Goal: Transaction & Acquisition: Purchase product/service

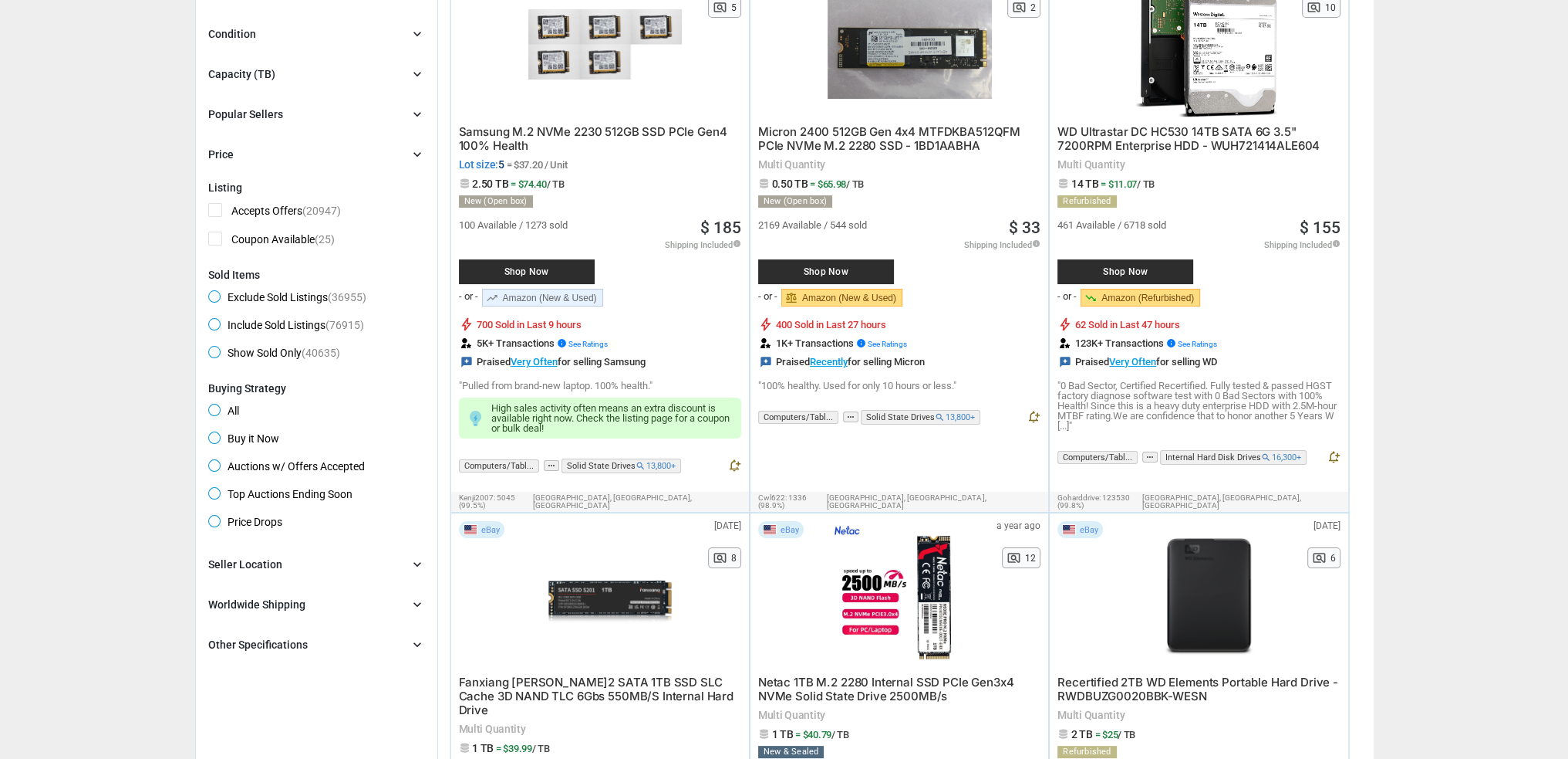
scroll to position [77, 0]
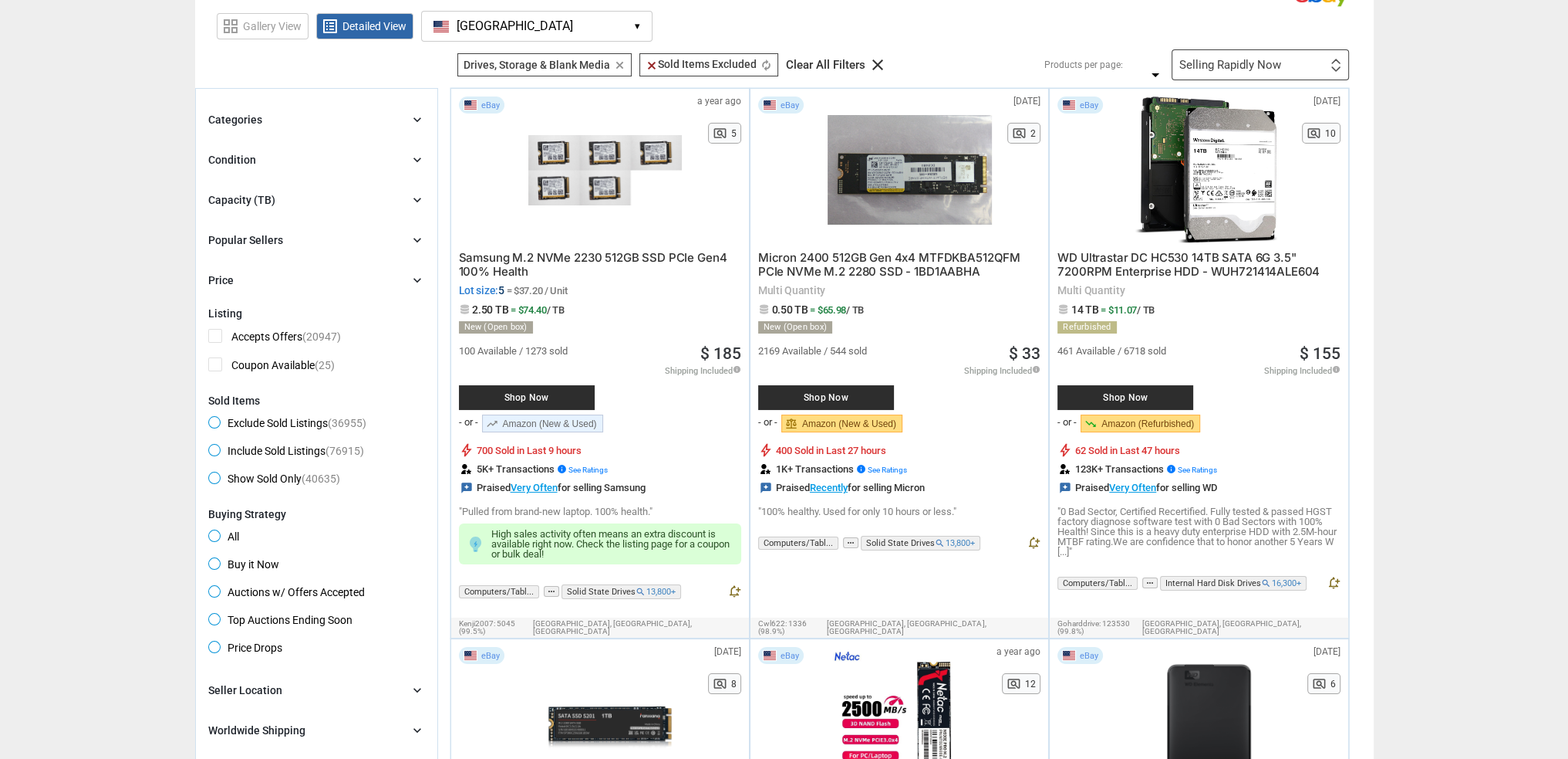
click at [306, 144] on div "Categories chevron_right search close Select All shown | Clear All shown Comput…" at bounding box center [316, 199] width 217 height 179
click at [286, 163] on div "Condition chevron_right" at bounding box center [316, 159] width 217 height 18
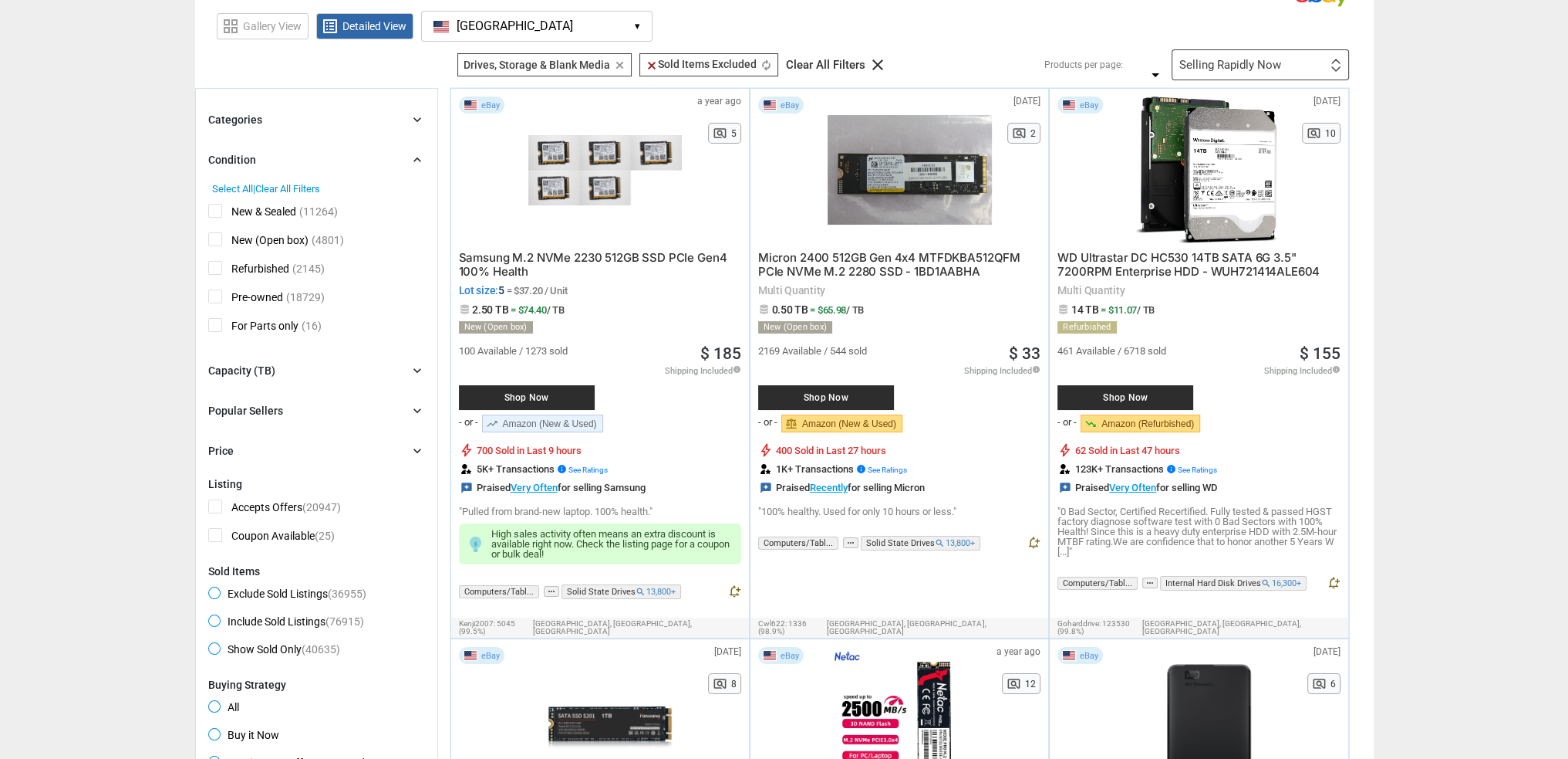
click at [292, 114] on div "Categories chevron_right" at bounding box center [316, 119] width 217 height 18
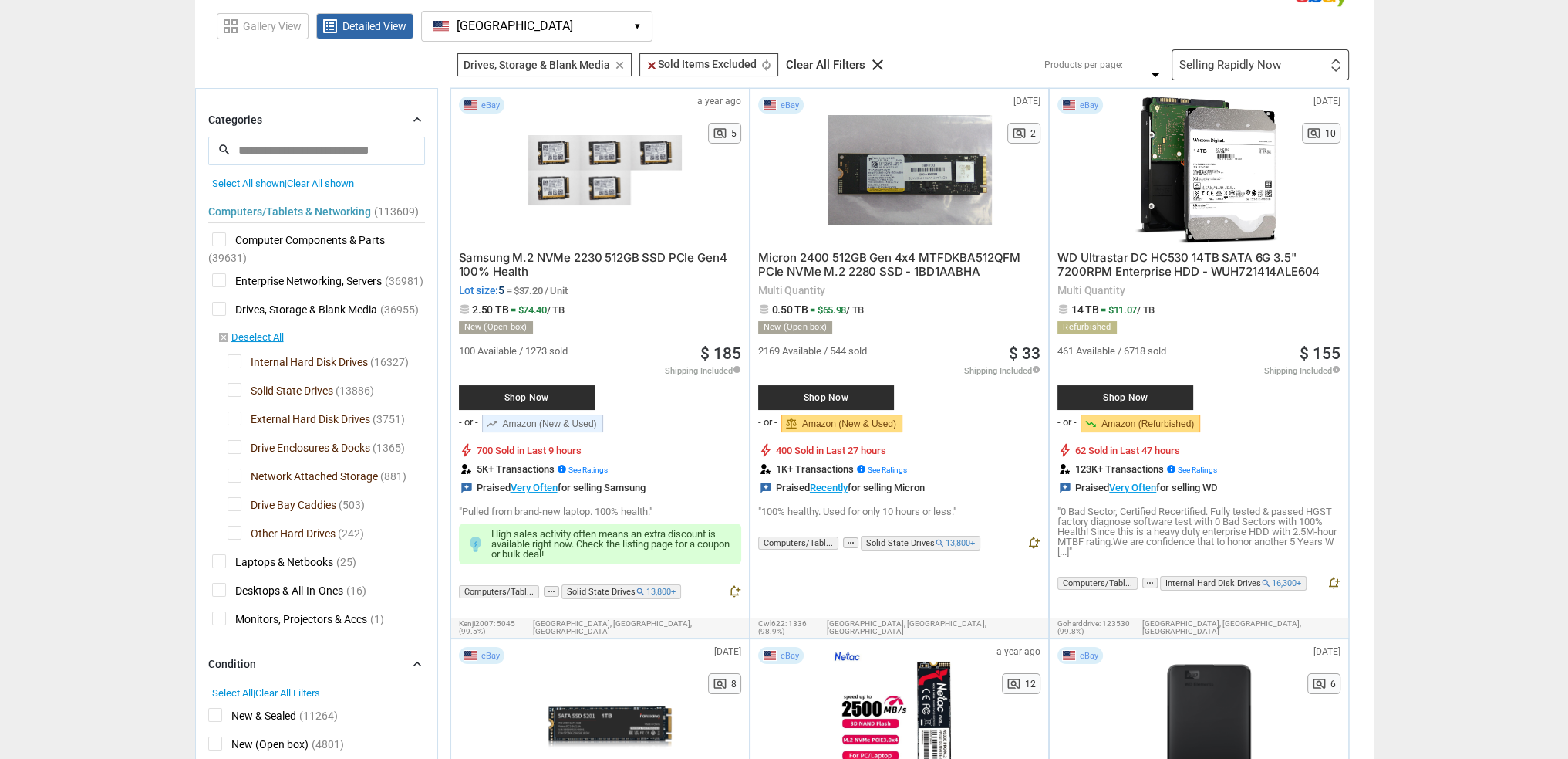
click at [292, 114] on div "Categories chevron_right" at bounding box center [316, 119] width 217 height 18
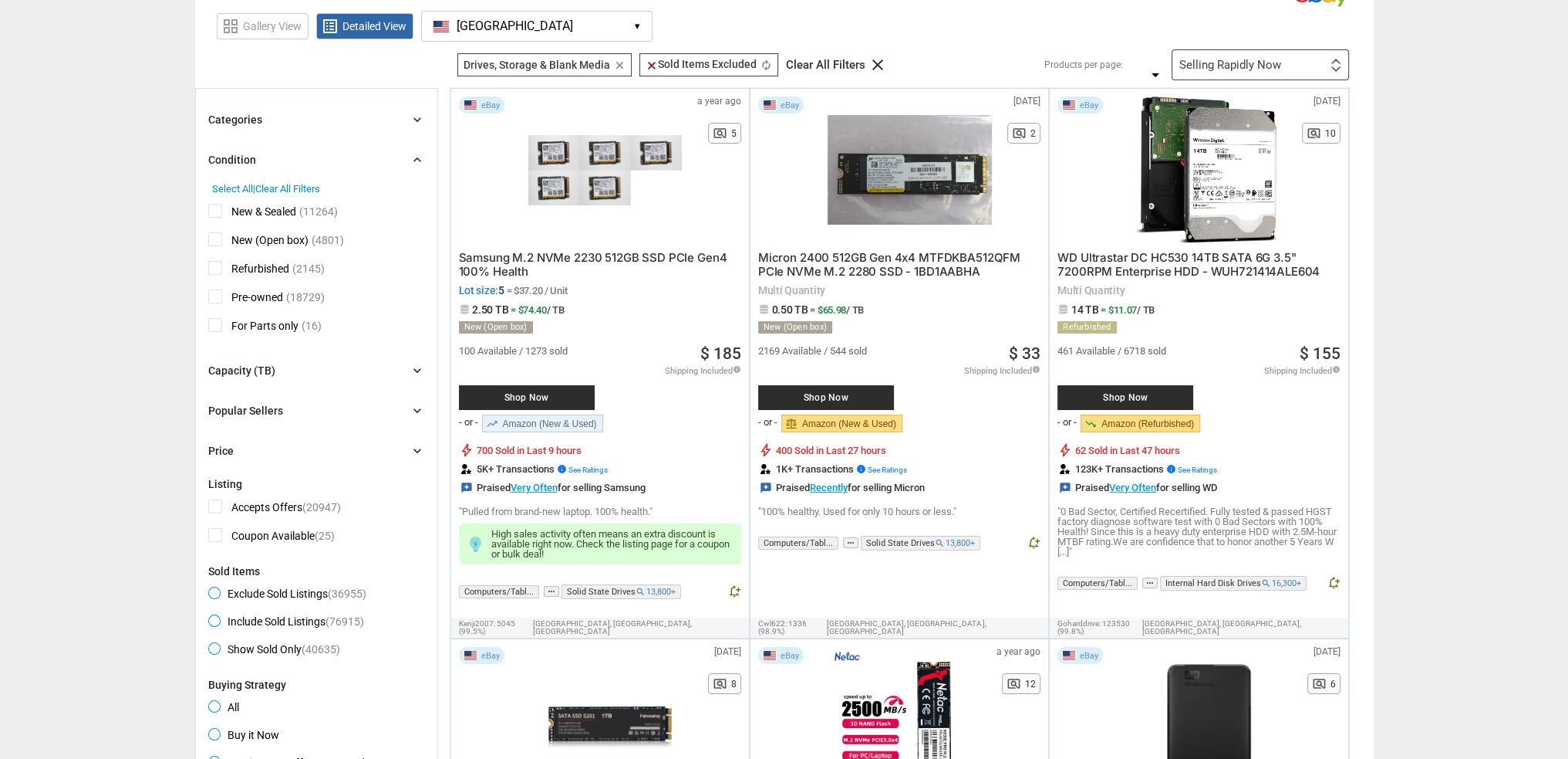
click at [292, 114] on div "Categories chevron_right" at bounding box center [316, 119] width 217 height 18
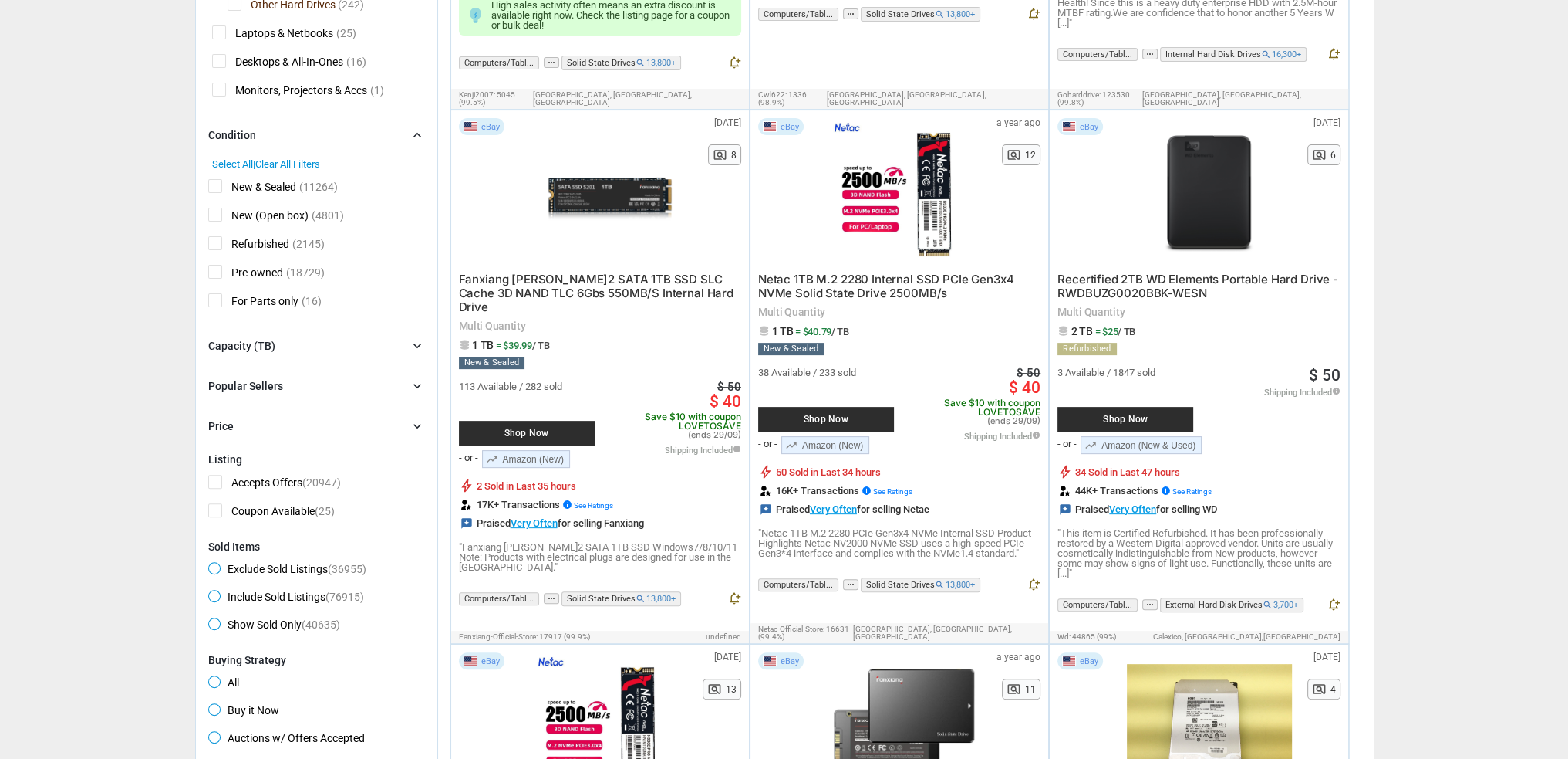
scroll to position [694, 0]
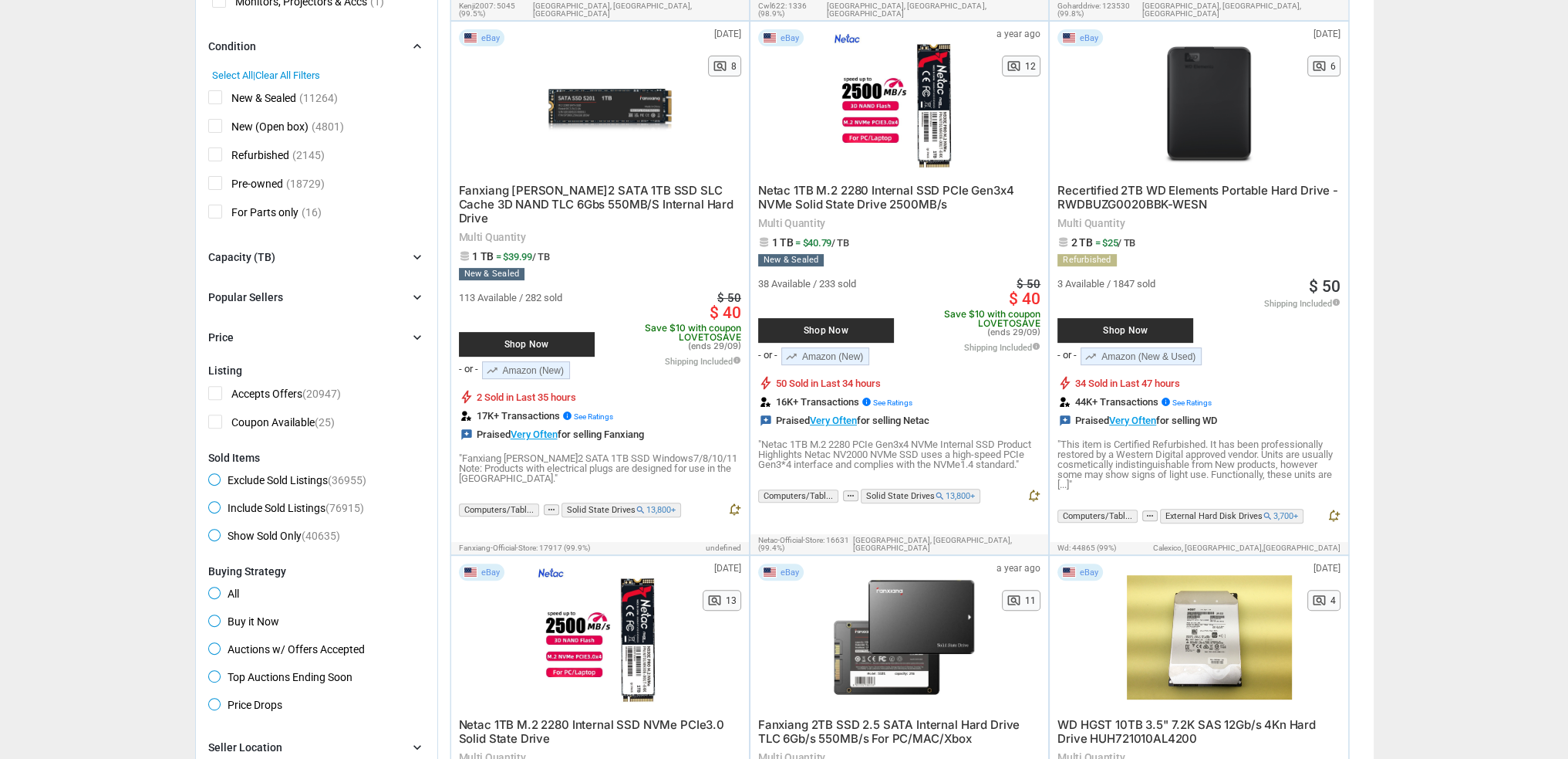
click at [332, 253] on div "Capacity (TB) chevron_right" at bounding box center [316, 256] width 217 height 18
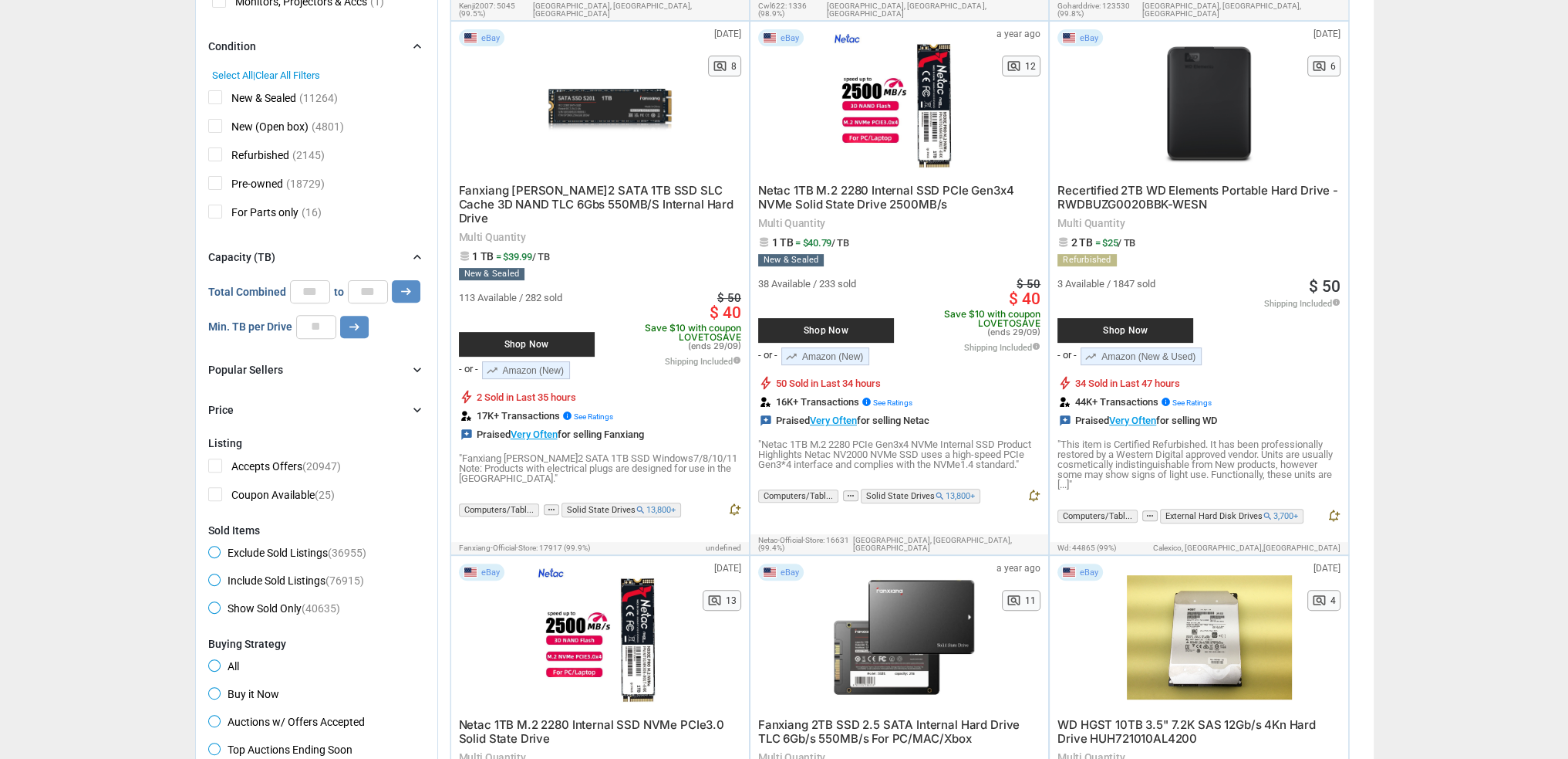
click at [332, 253] on div "Capacity (TB) chevron_right" at bounding box center [316, 256] width 217 height 18
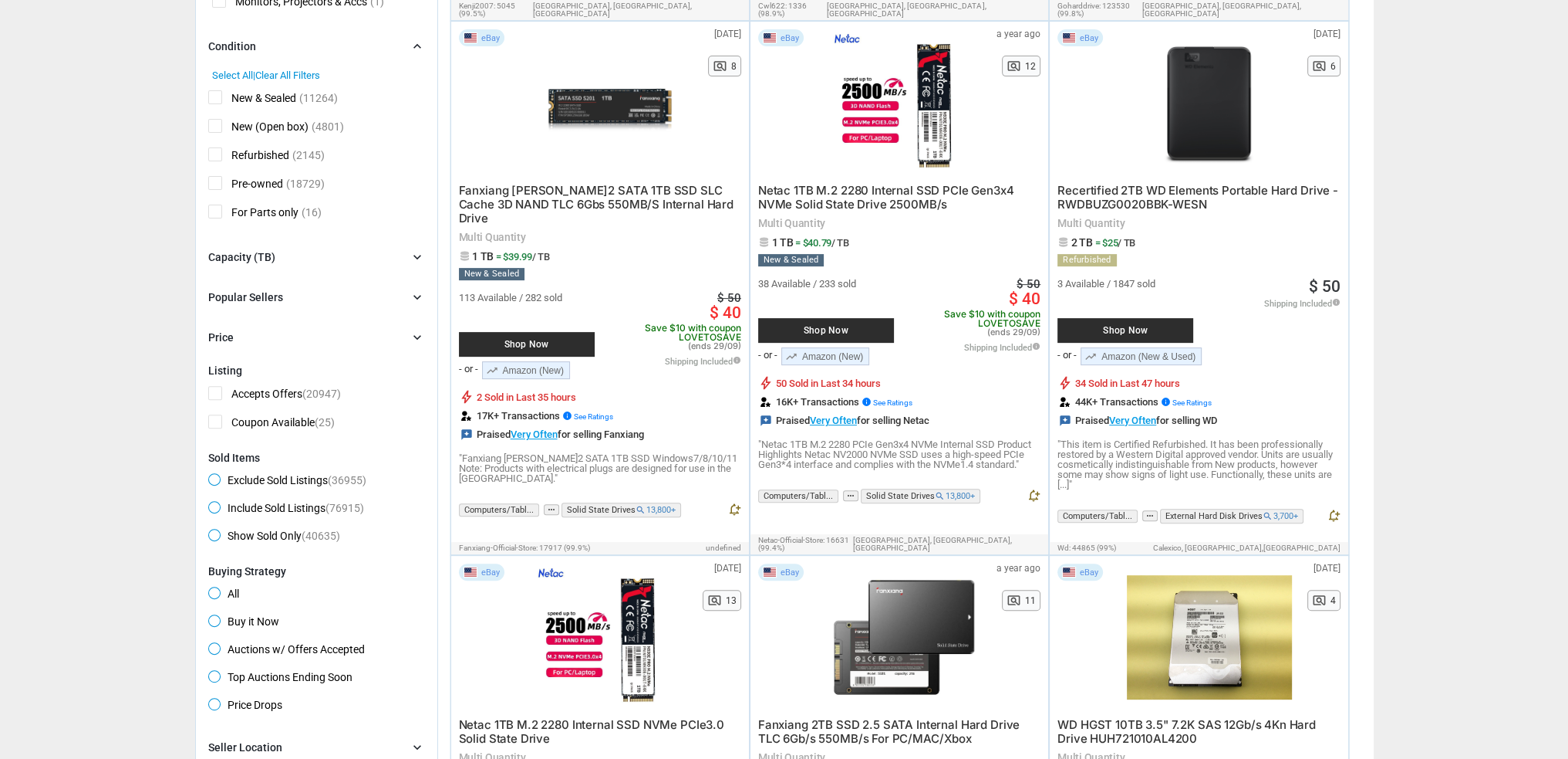
click at [327, 299] on div "Popular Sellers chevron_right" at bounding box center [316, 296] width 217 height 18
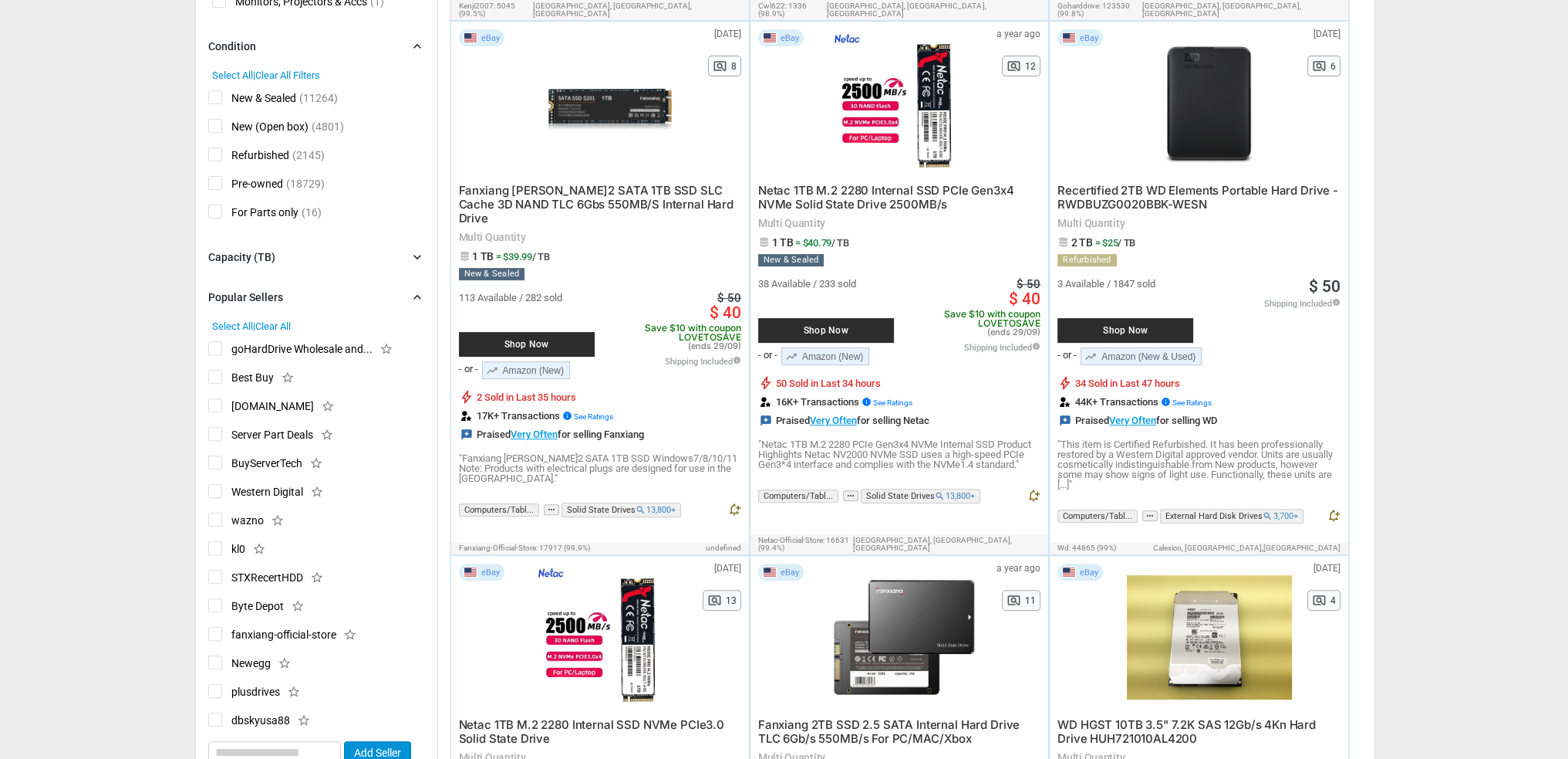
click at [327, 299] on div "Popular Sellers chevron_right" at bounding box center [316, 296] width 217 height 18
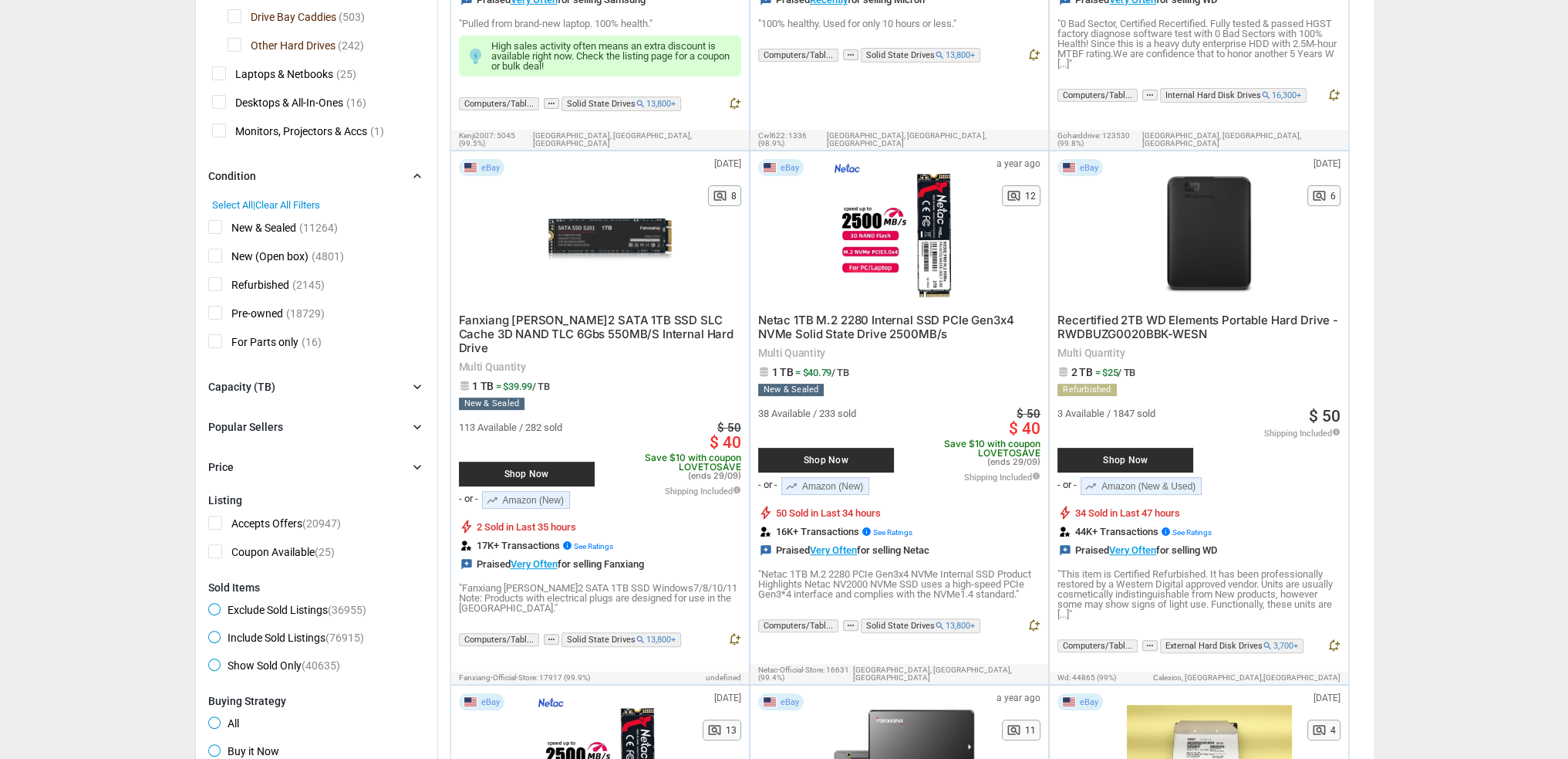
scroll to position [0, 0]
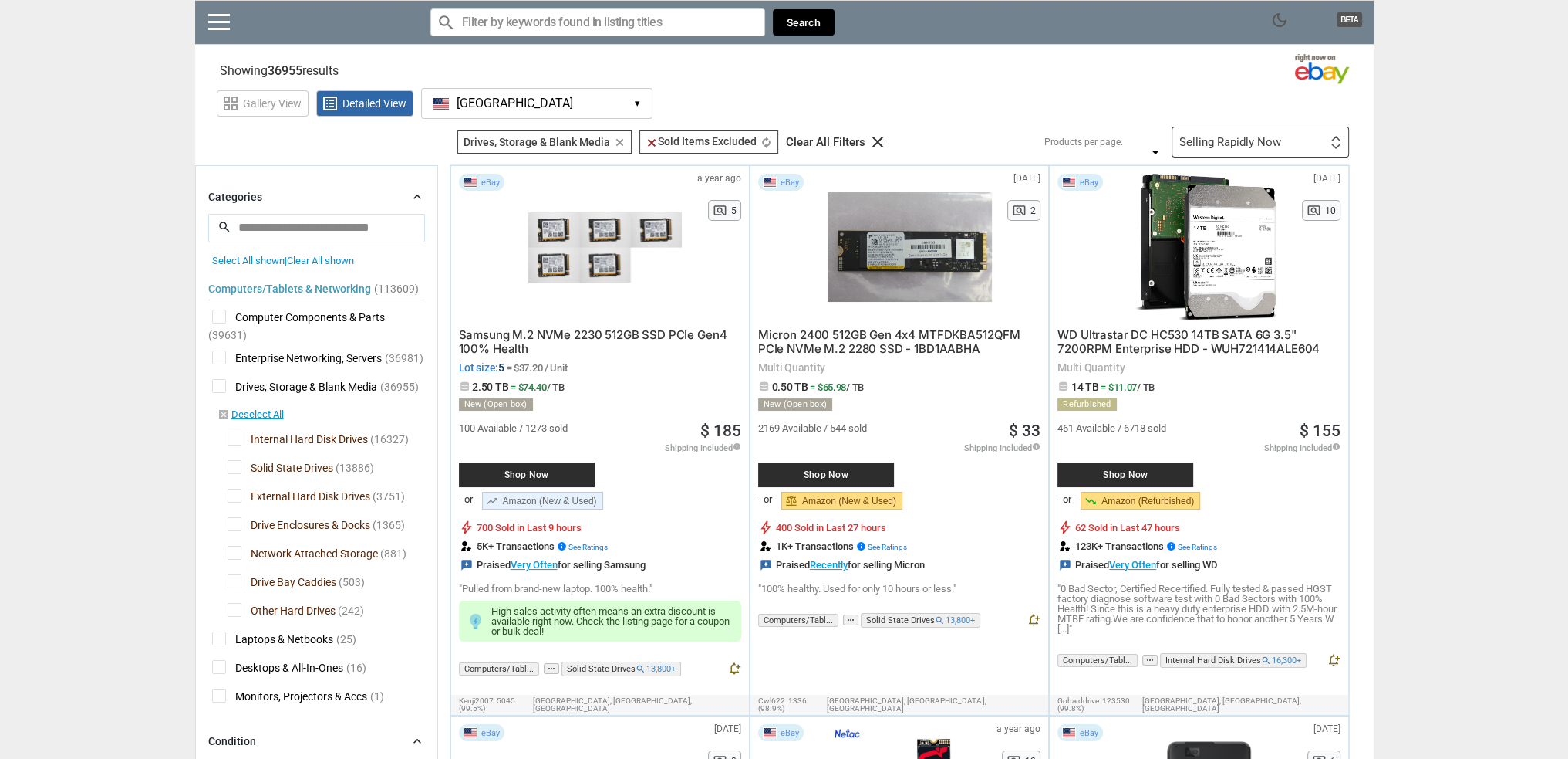
click at [321, 435] on span "Internal Hard Disk Drives" at bounding box center [297, 441] width 141 height 19
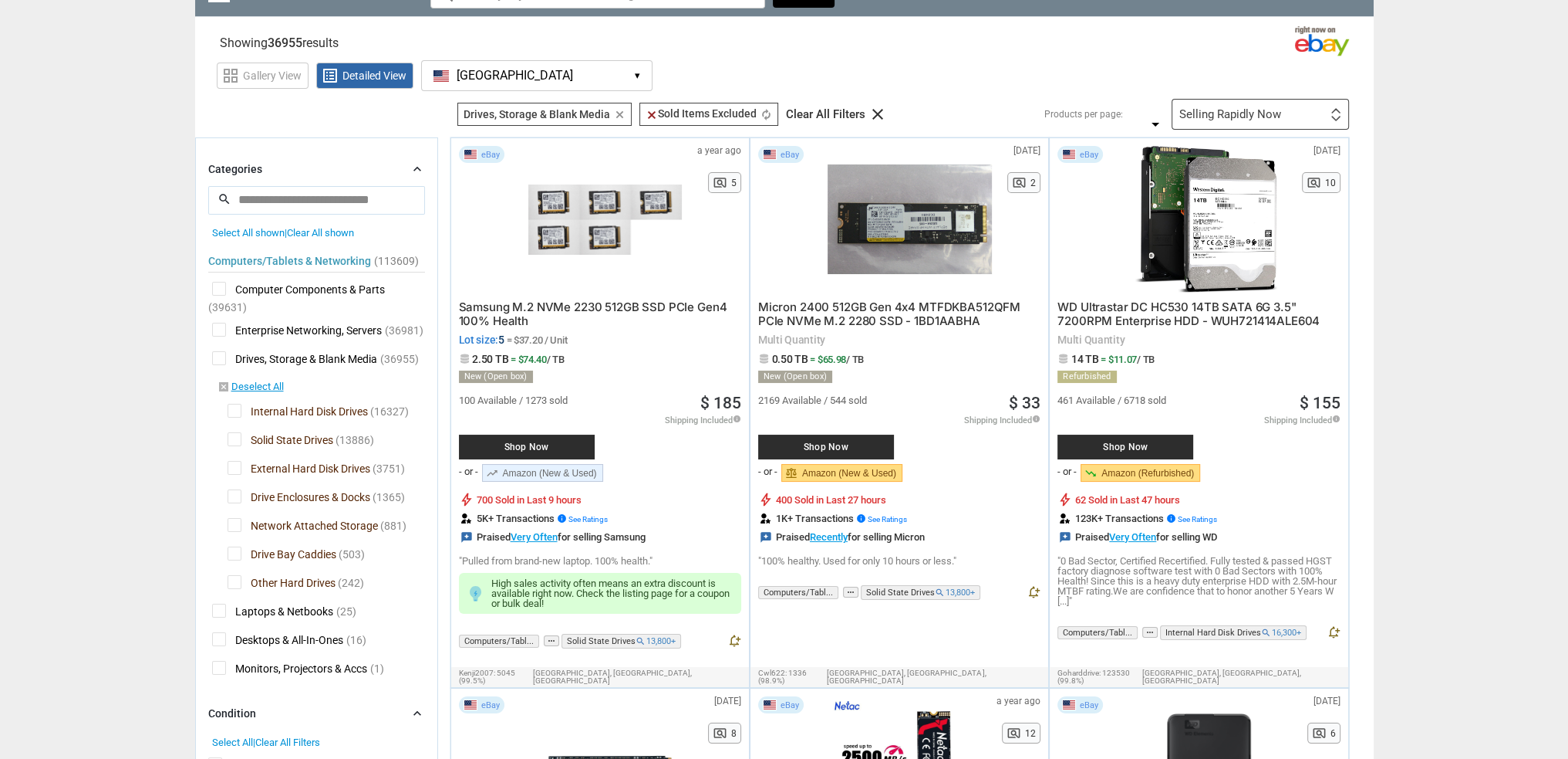
scroll to position [77, 0]
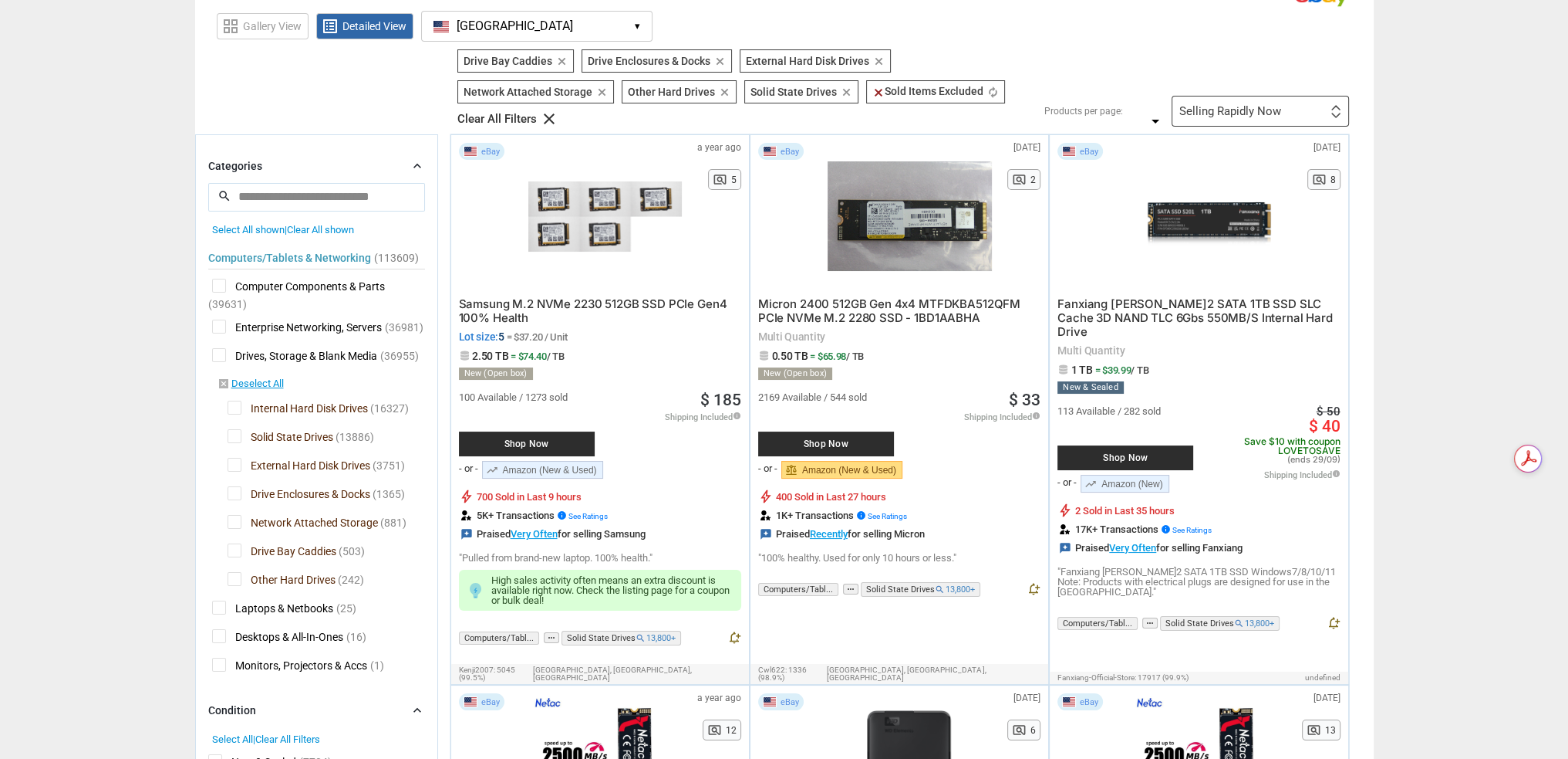
click at [306, 448] on div "Computers/Tablets & Networking (113609) [L1] Computer Components & Parts (39631…" at bounding box center [316, 457] width 217 height 444
click at [306, 490] on span "Drive Enclosures & Docks" at bounding box center [298, 496] width 142 height 19
click at [315, 554] on span "Drive Bay Caddies" at bounding box center [281, 553] width 108 height 19
click at [306, 581] on div at bounding box center [784, 380] width 1568 height 759
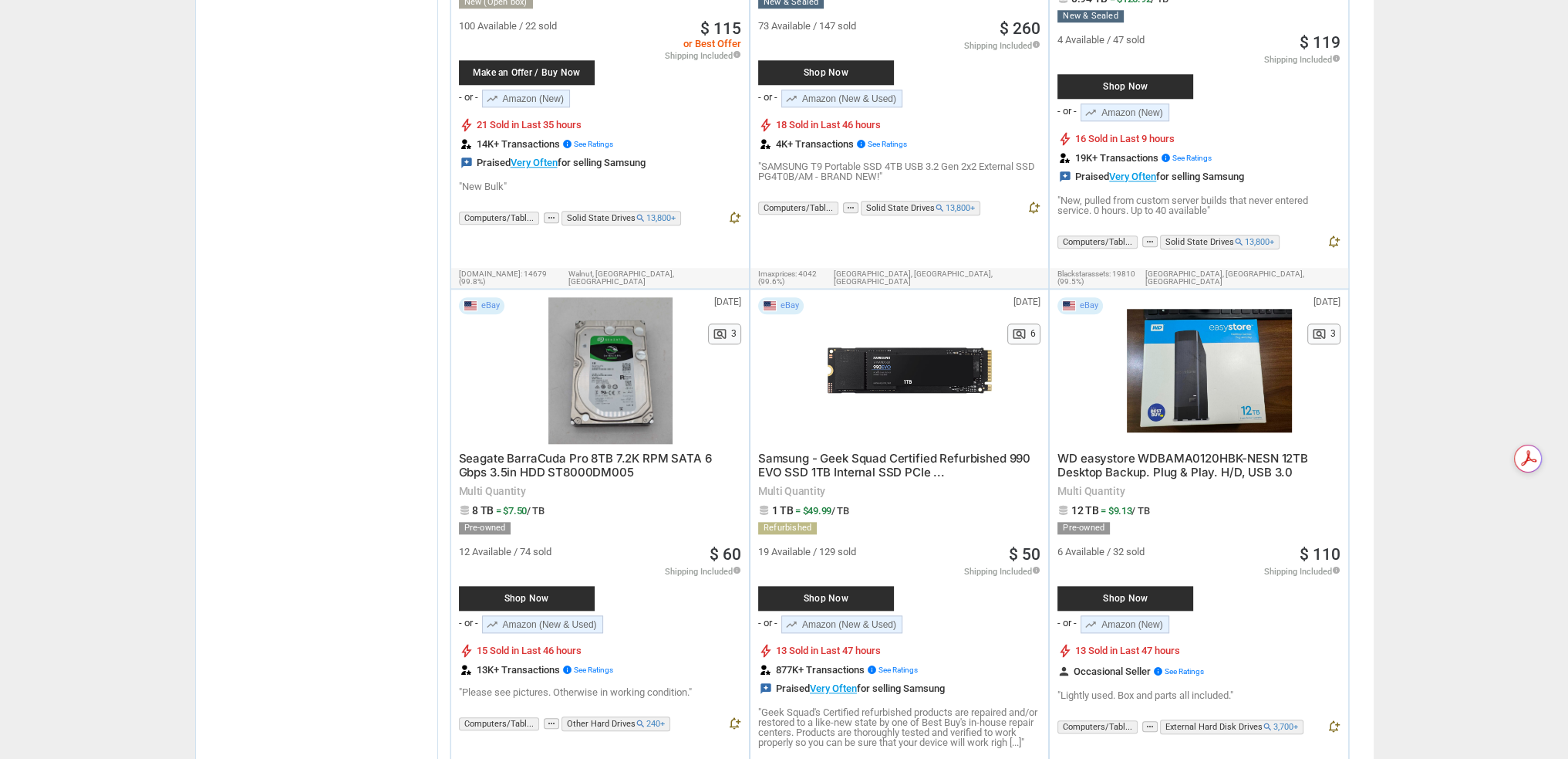
scroll to position [2084, 0]
